Goal: Information Seeking & Learning: Learn about a topic

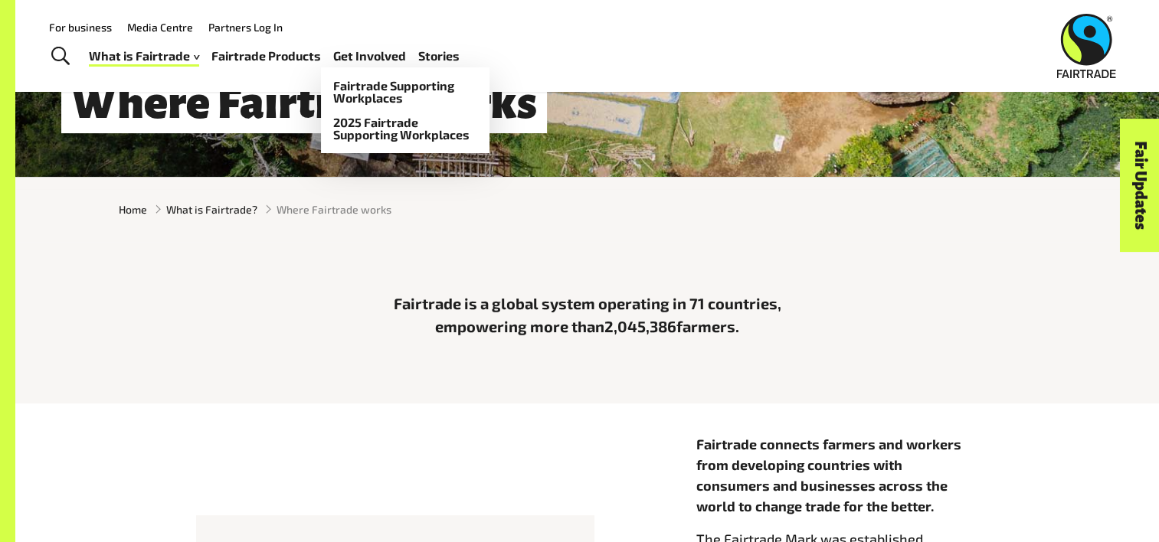
scroll to position [285, 0]
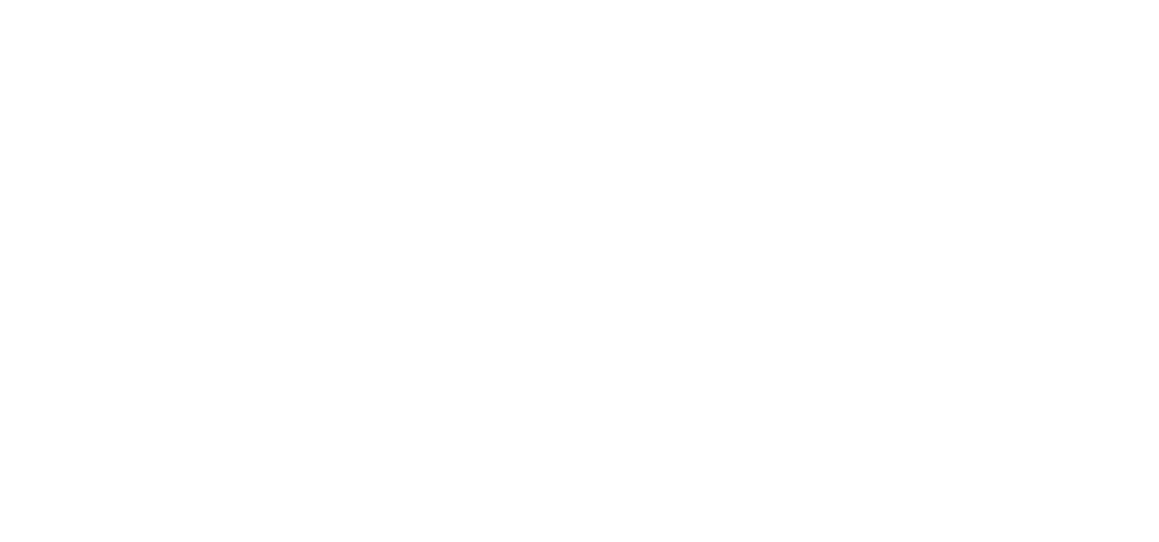
scroll to position [1202, 0]
